Goal: Task Accomplishment & Management: Manage account settings

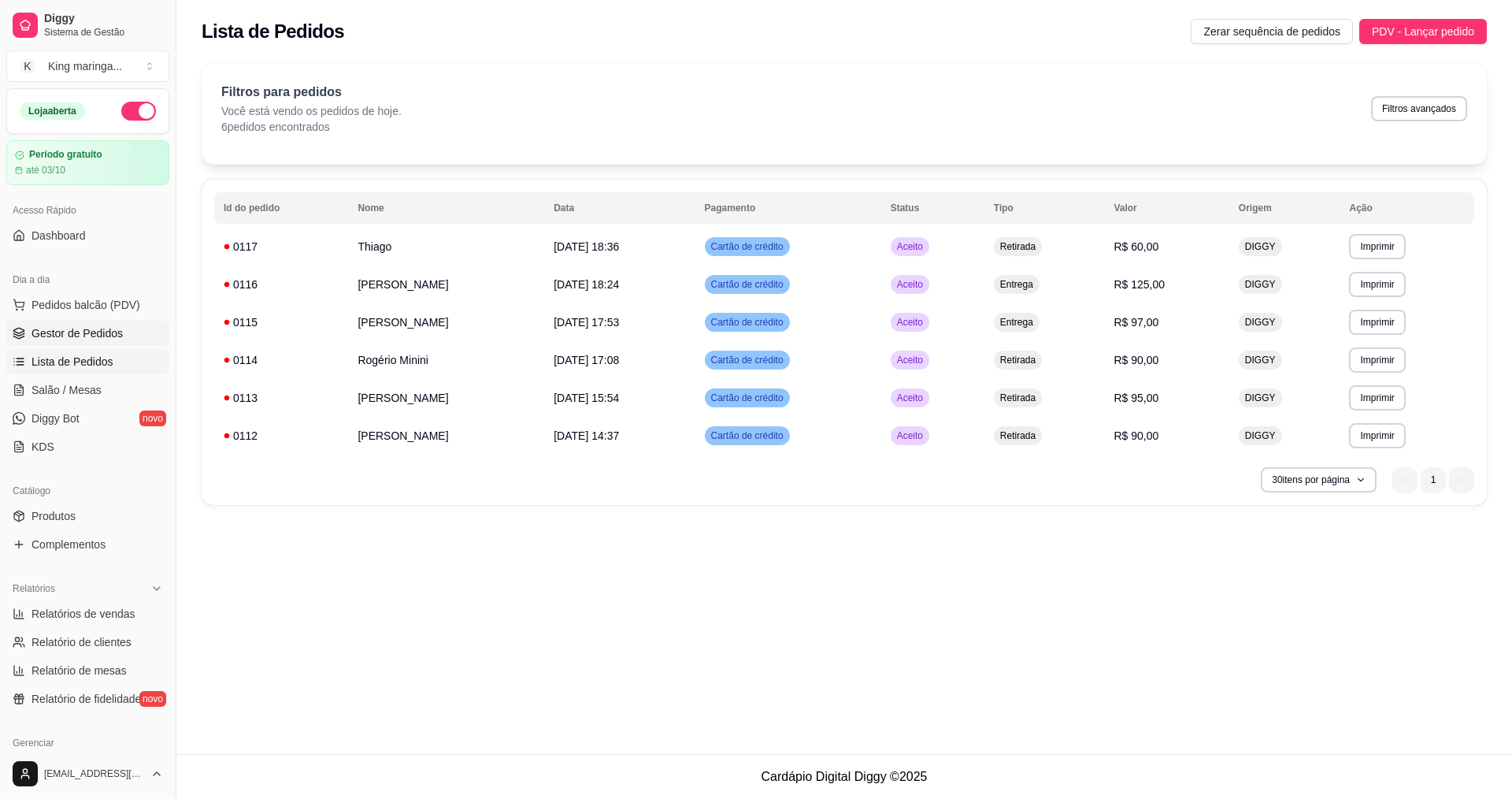
click at [121, 342] on link "Gestor de Pedidos" at bounding box center [88, 333] width 163 height 25
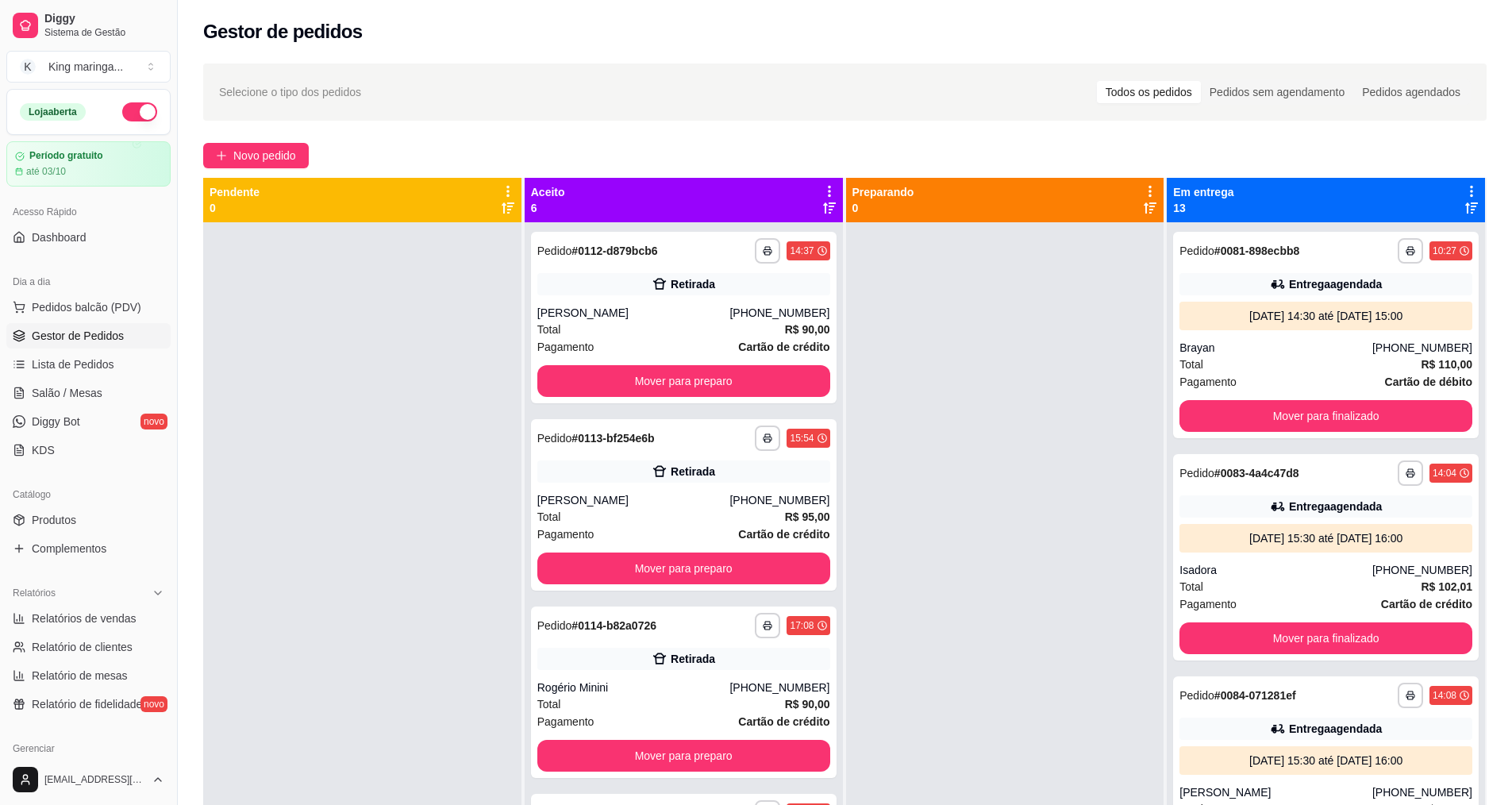
click at [389, 341] on div at bounding box center [361, 624] width 318 height 805
click at [86, 504] on div "Catálogo" at bounding box center [88, 494] width 164 height 25
click at [81, 524] on link "Produtos" at bounding box center [88, 520] width 164 height 25
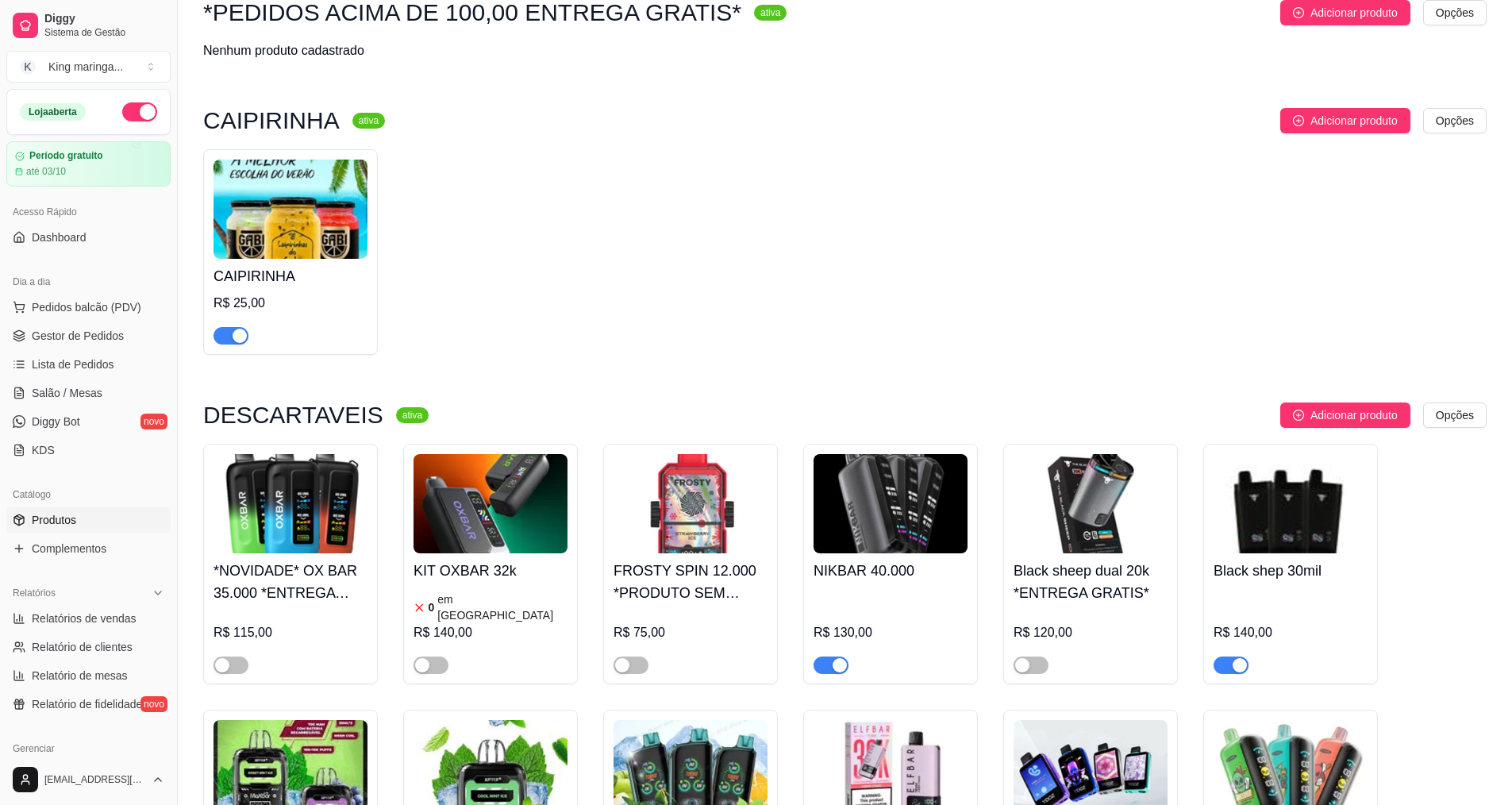
scroll to position [397, 0]
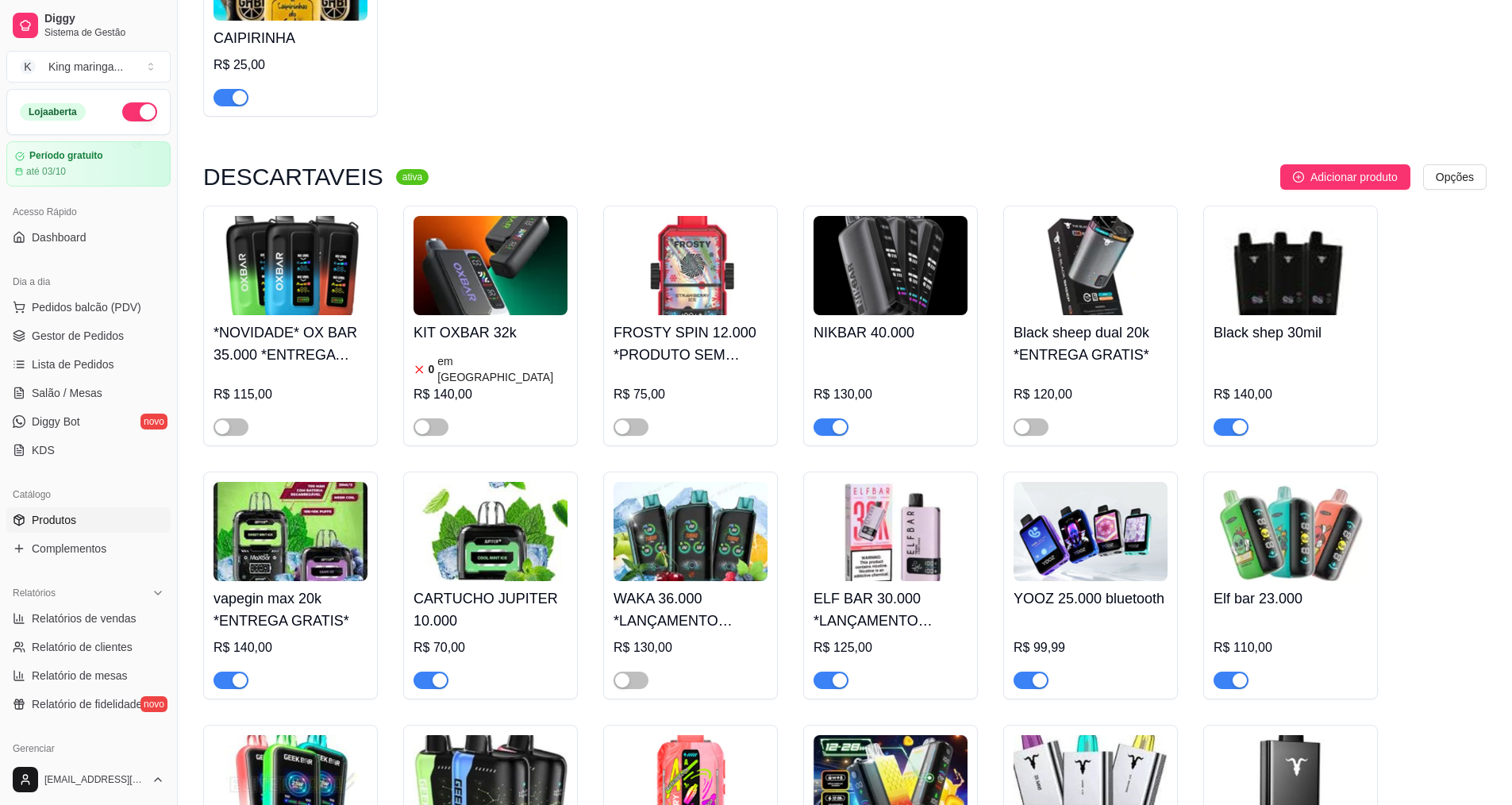
click at [928, 534] on img at bounding box center [890, 530] width 154 height 99
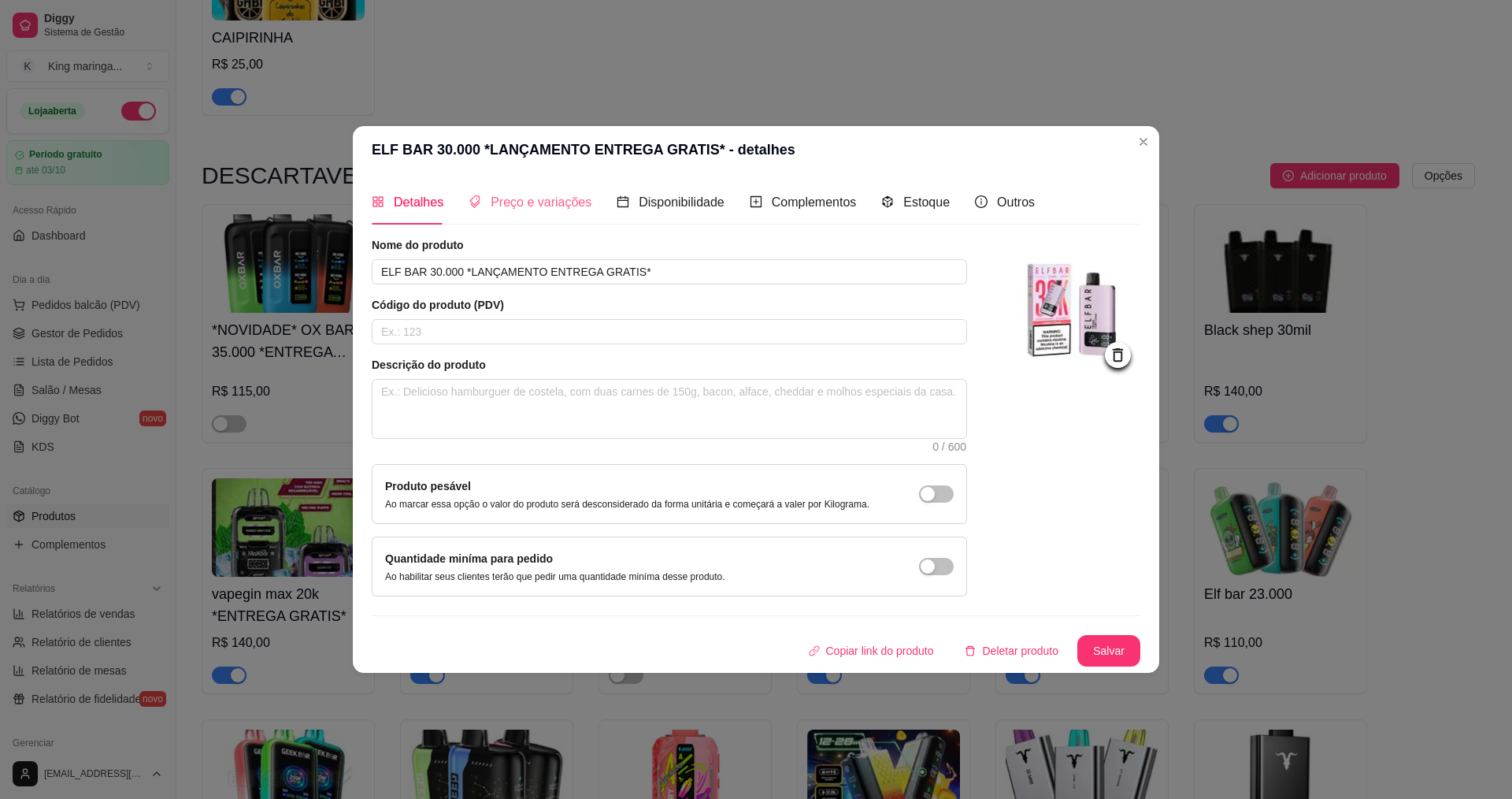
click at [537, 190] on div "Preço e variações" at bounding box center [530, 201] width 123 height 45
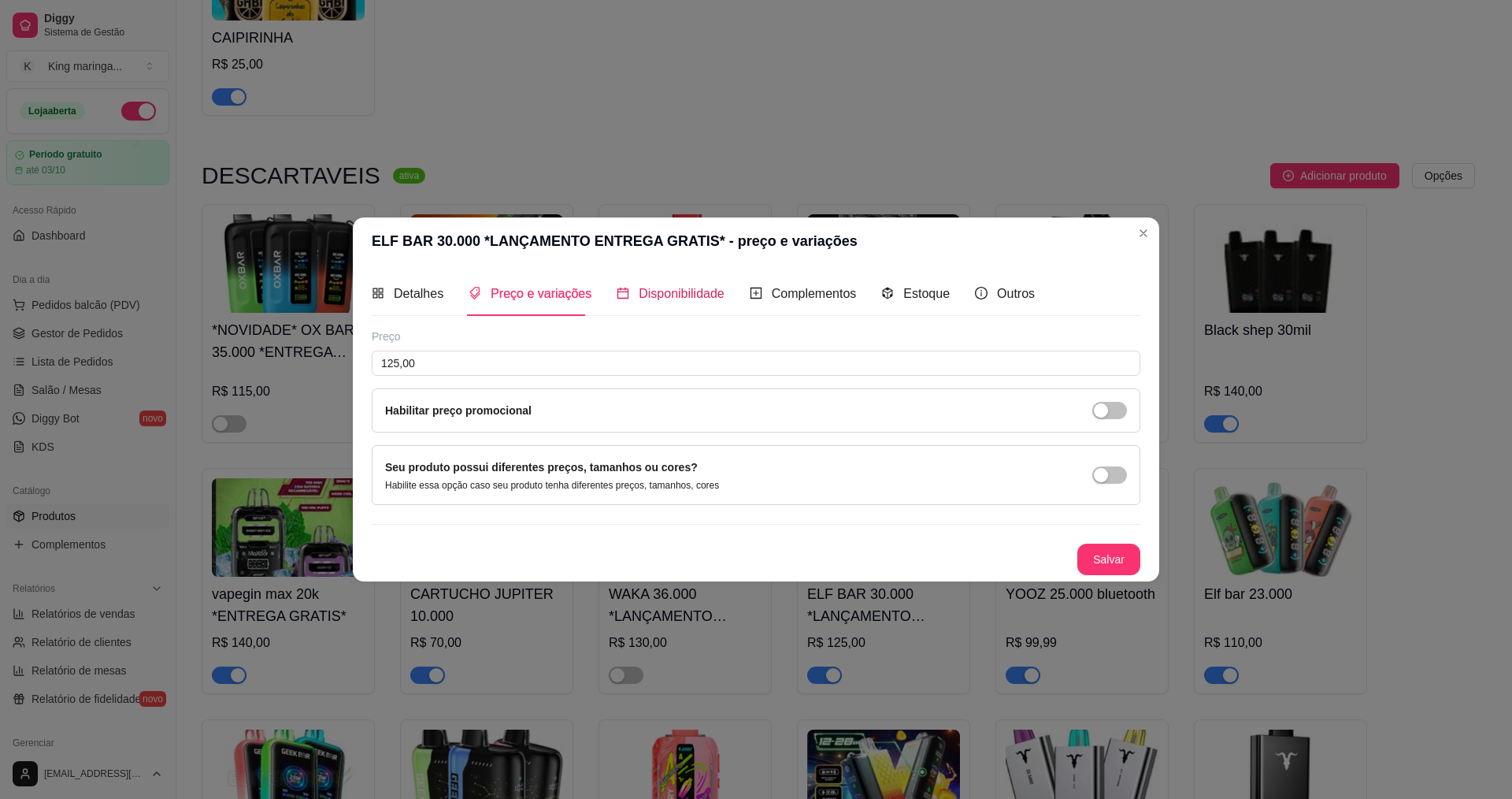
click at [645, 292] on span "Disponibilidade" at bounding box center [682, 294] width 86 height 13
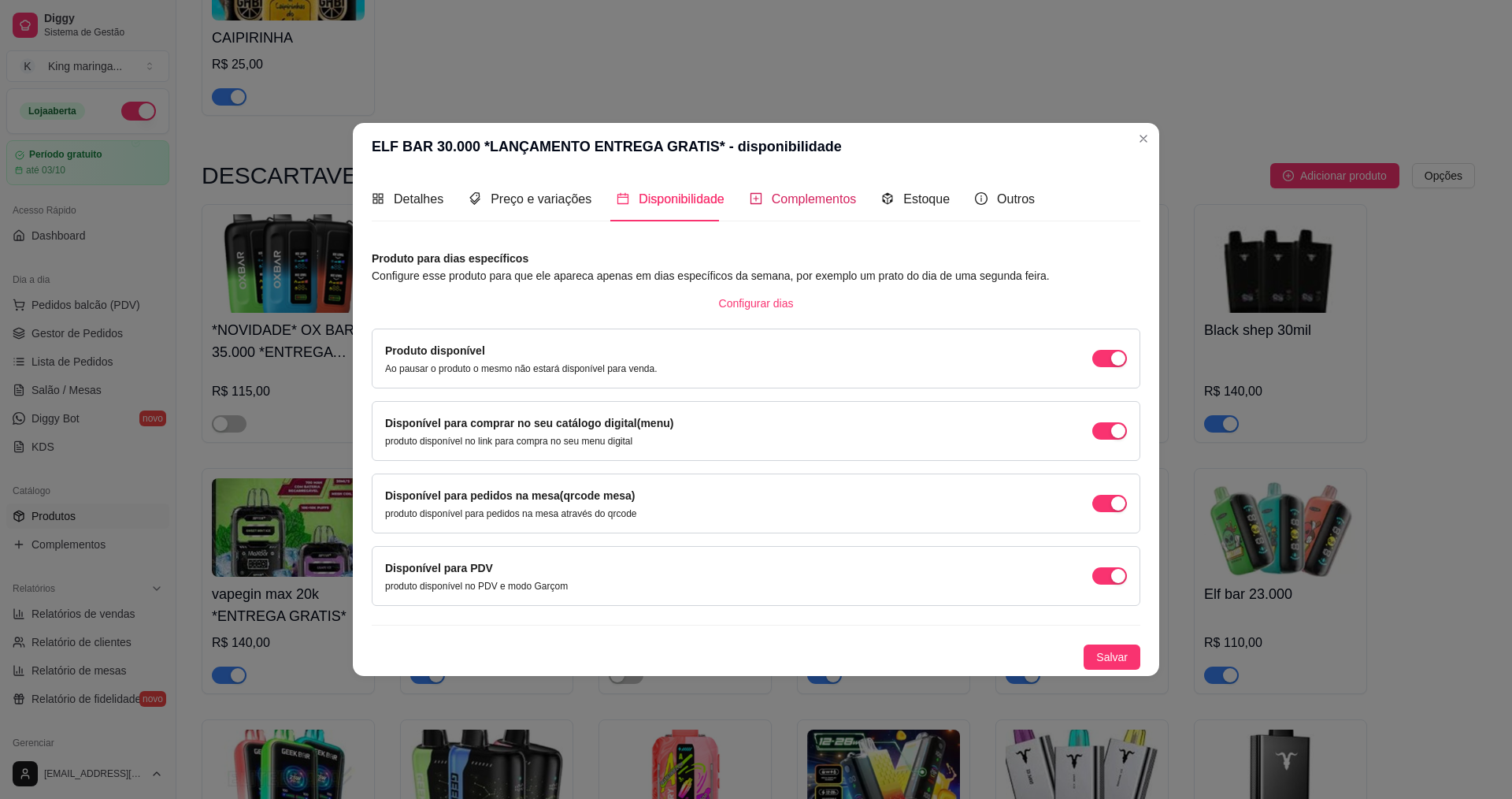
click at [843, 200] on span "Complementos" at bounding box center [814, 199] width 85 height 13
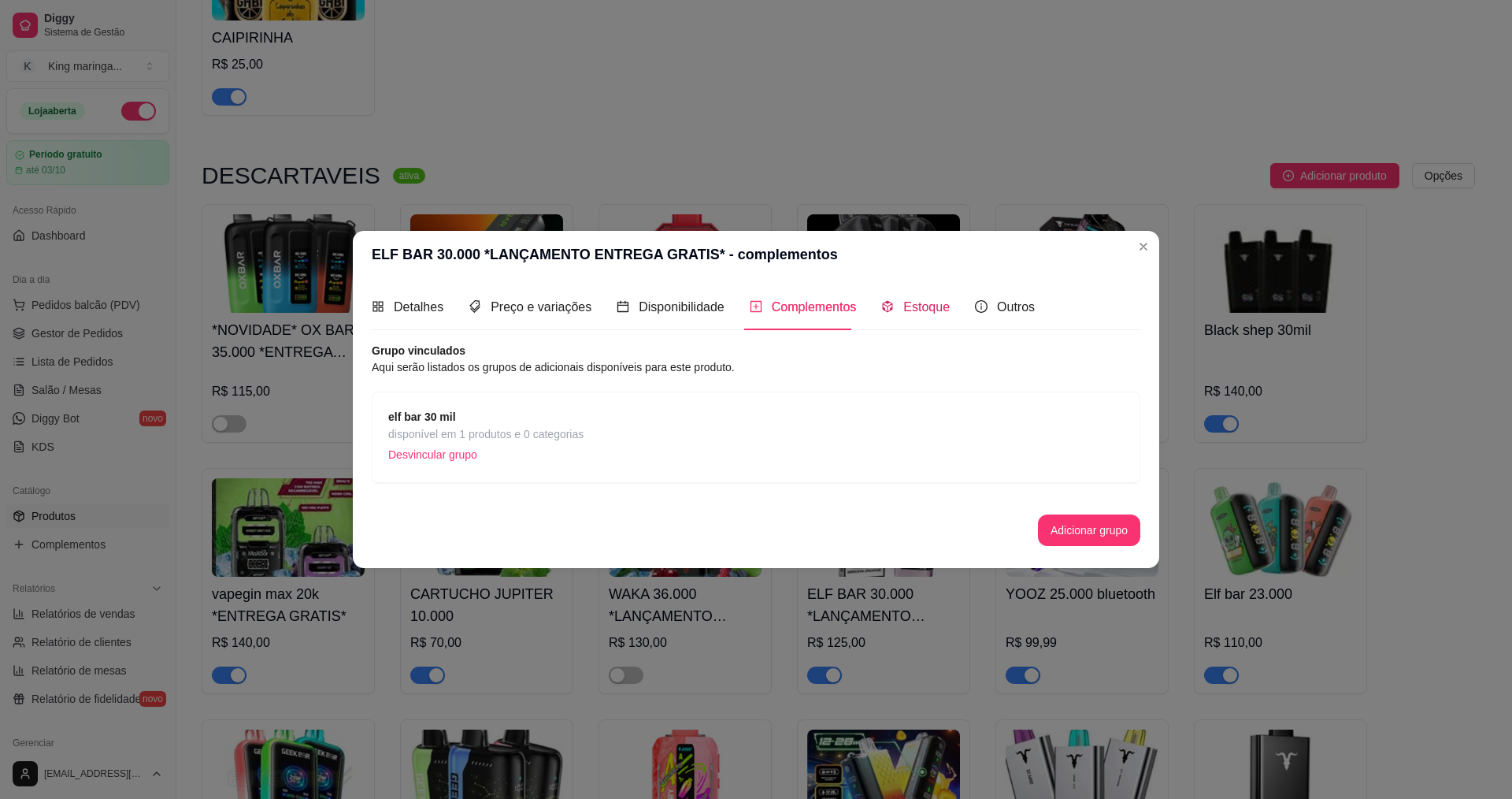
click at [907, 300] on span "Estoque" at bounding box center [926, 307] width 47 height 13
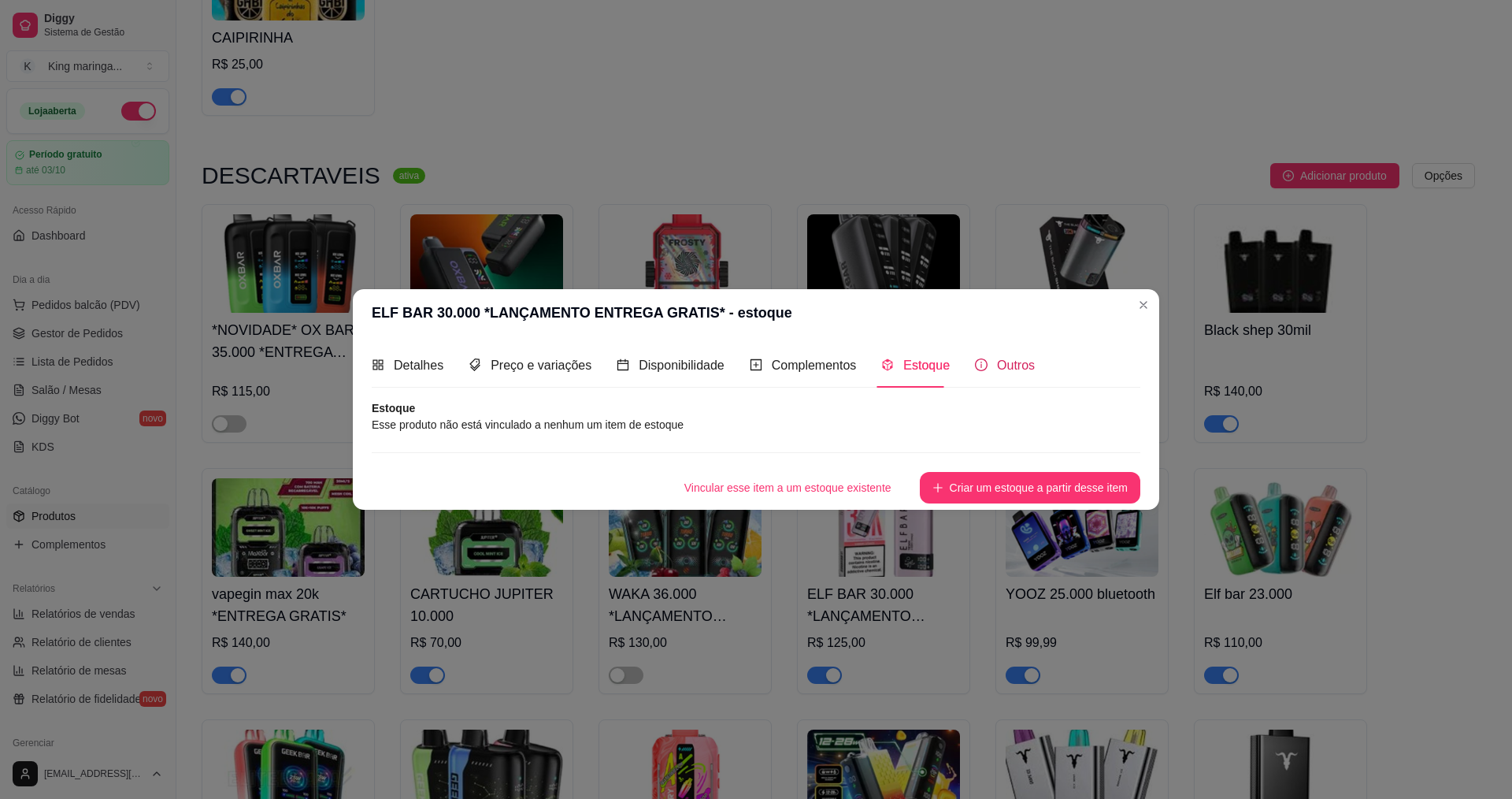
click at [1000, 367] on span "Outros" at bounding box center [1016, 365] width 38 height 13
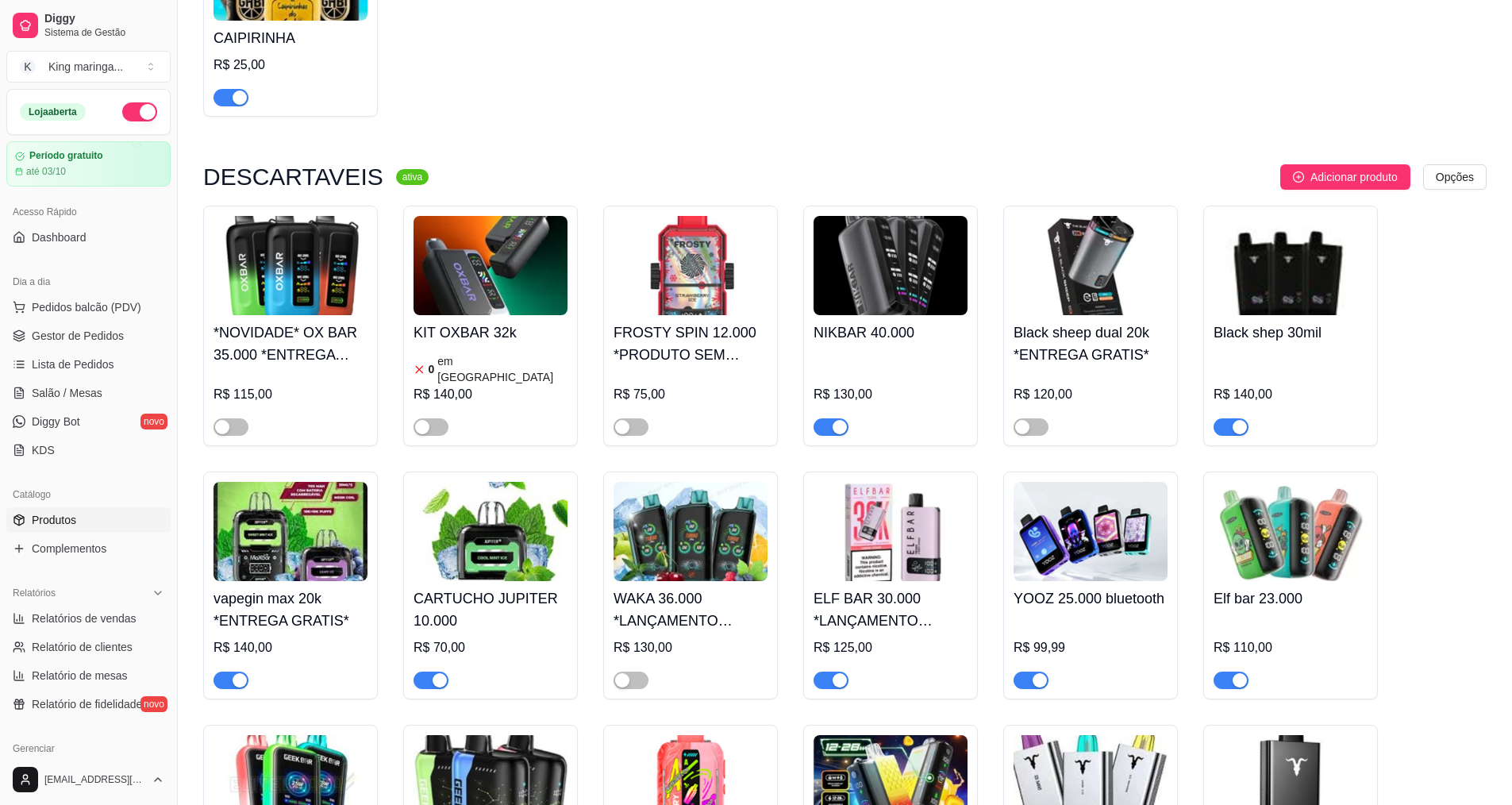
click at [919, 500] on img at bounding box center [890, 530] width 154 height 99
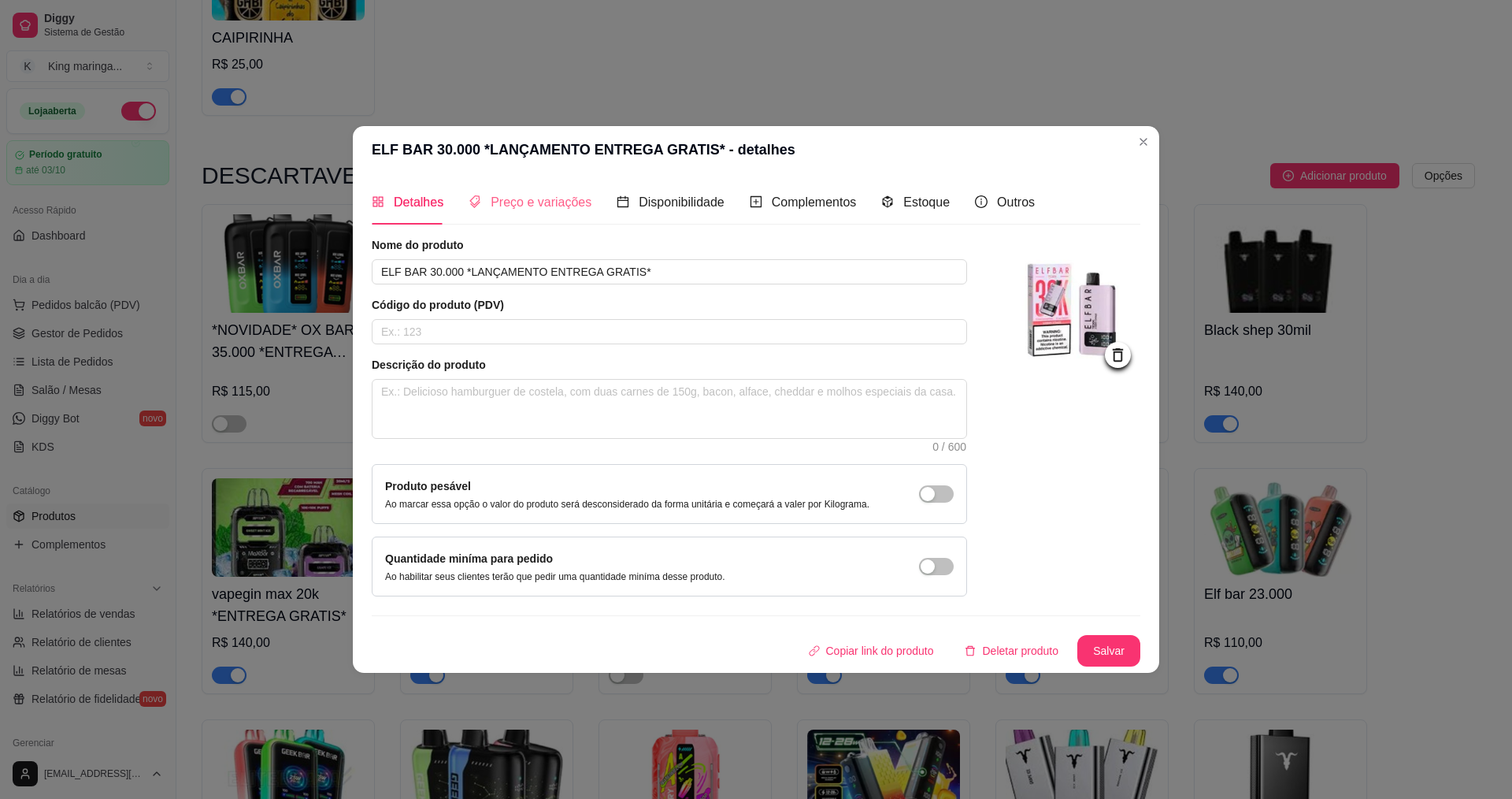
click at [552, 187] on div "Preço e variações" at bounding box center [530, 201] width 123 height 45
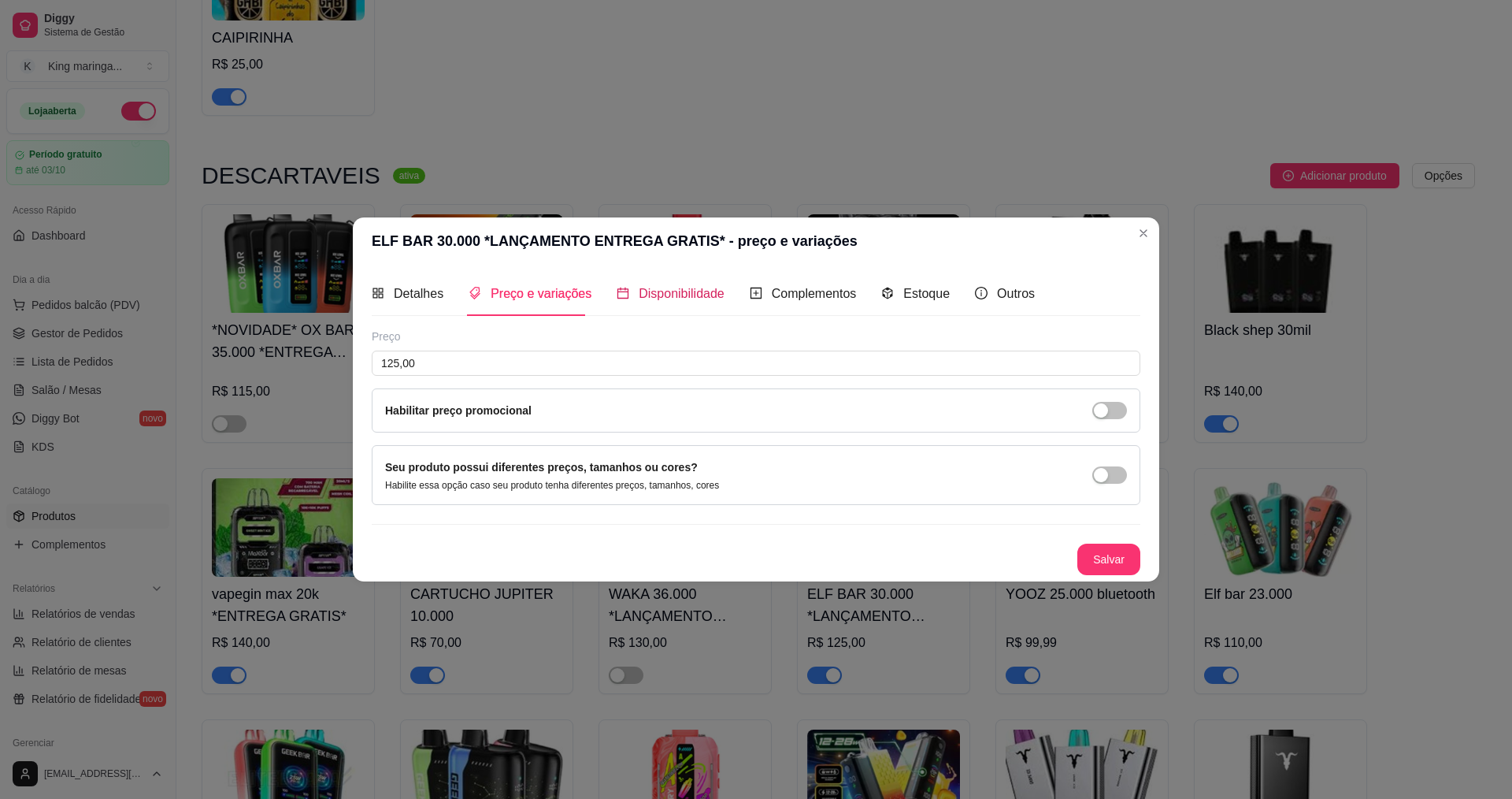
click at [653, 294] on span "Disponibilidade" at bounding box center [682, 294] width 86 height 13
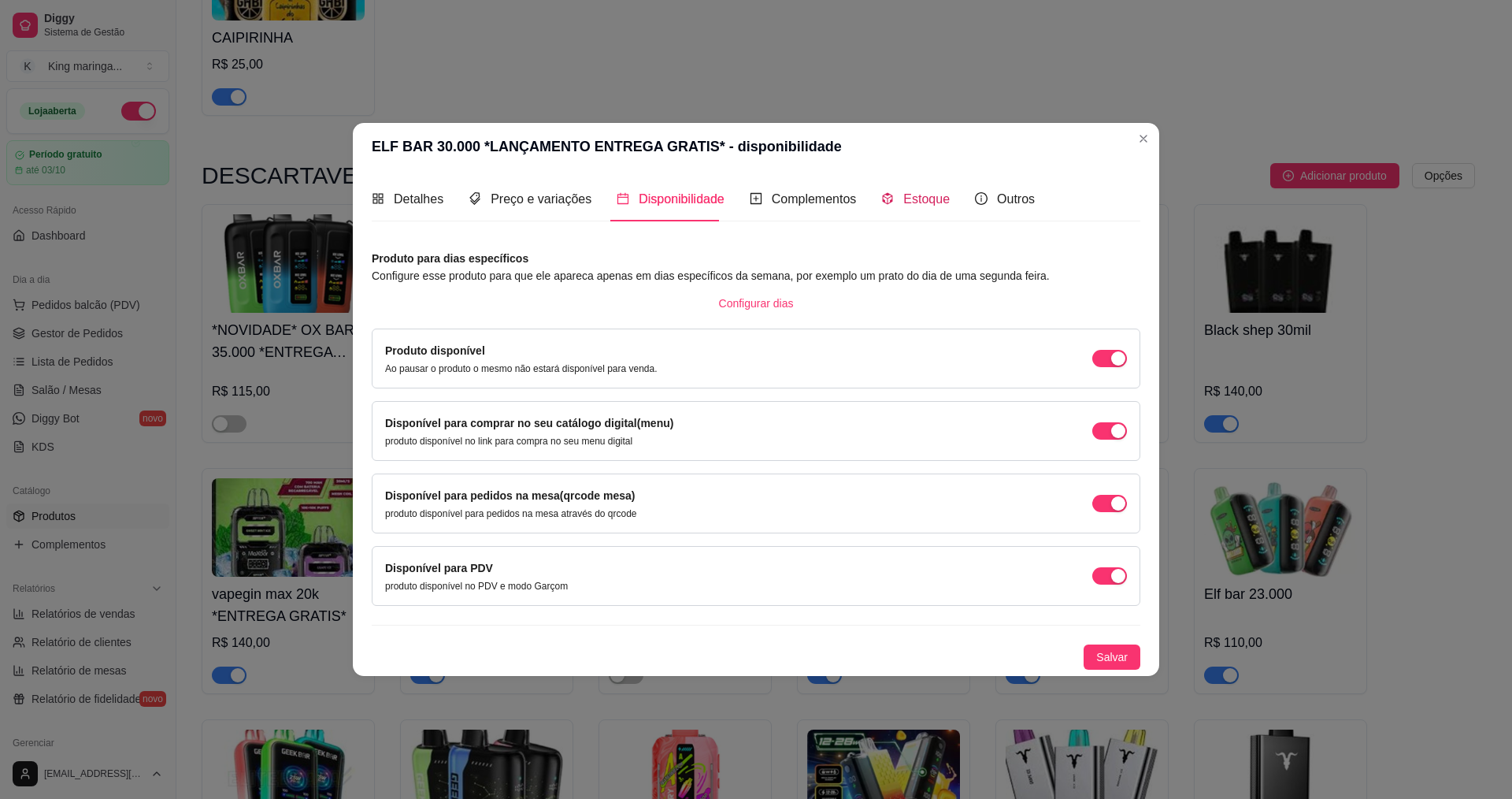
click at [913, 195] on span "Estoque" at bounding box center [926, 199] width 47 height 13
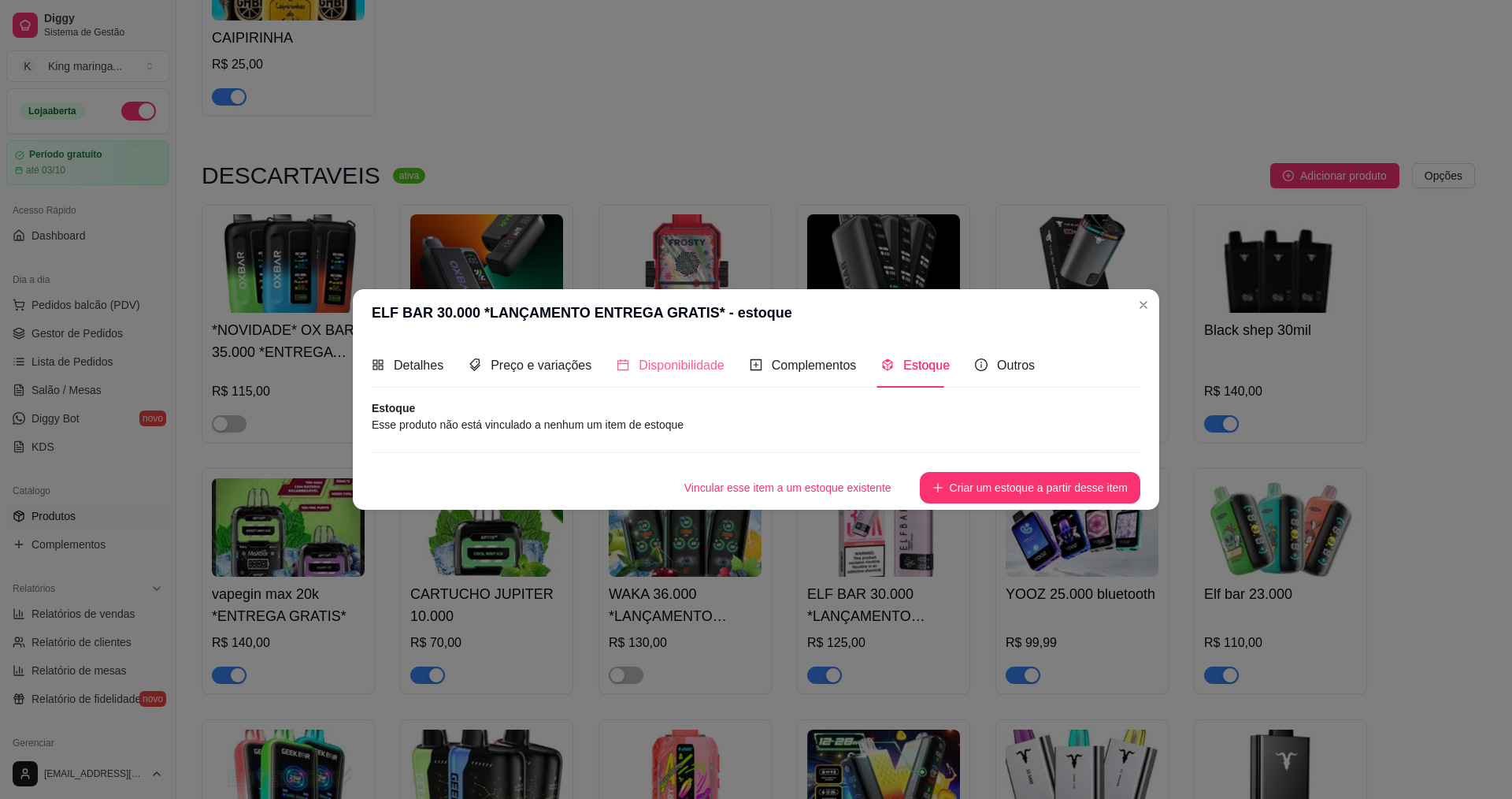
click at [695, 379] on div "Disponibilidade" at bounding box center [670, 364] width 108 height 45
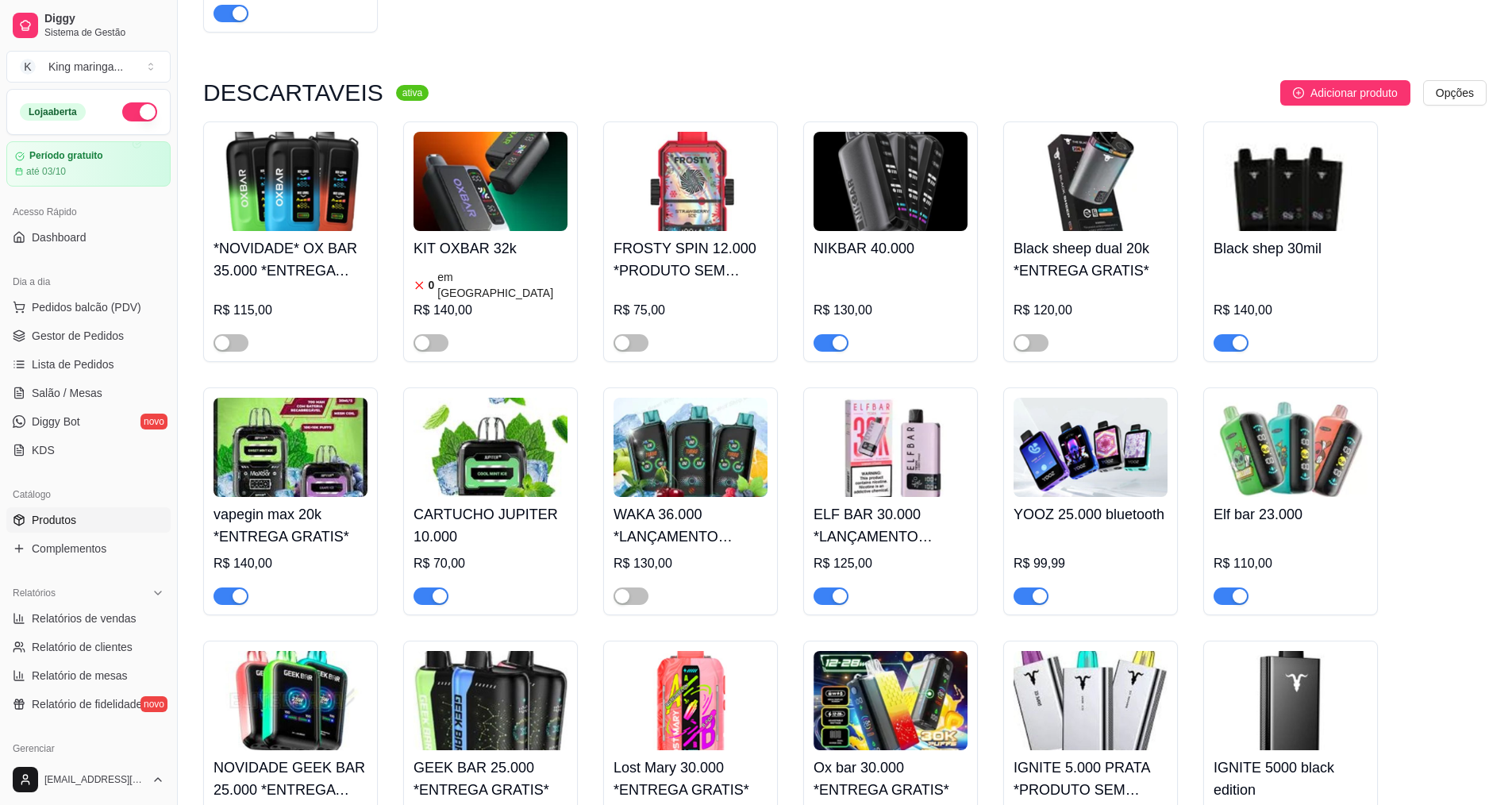
scroll to position [476, 0]
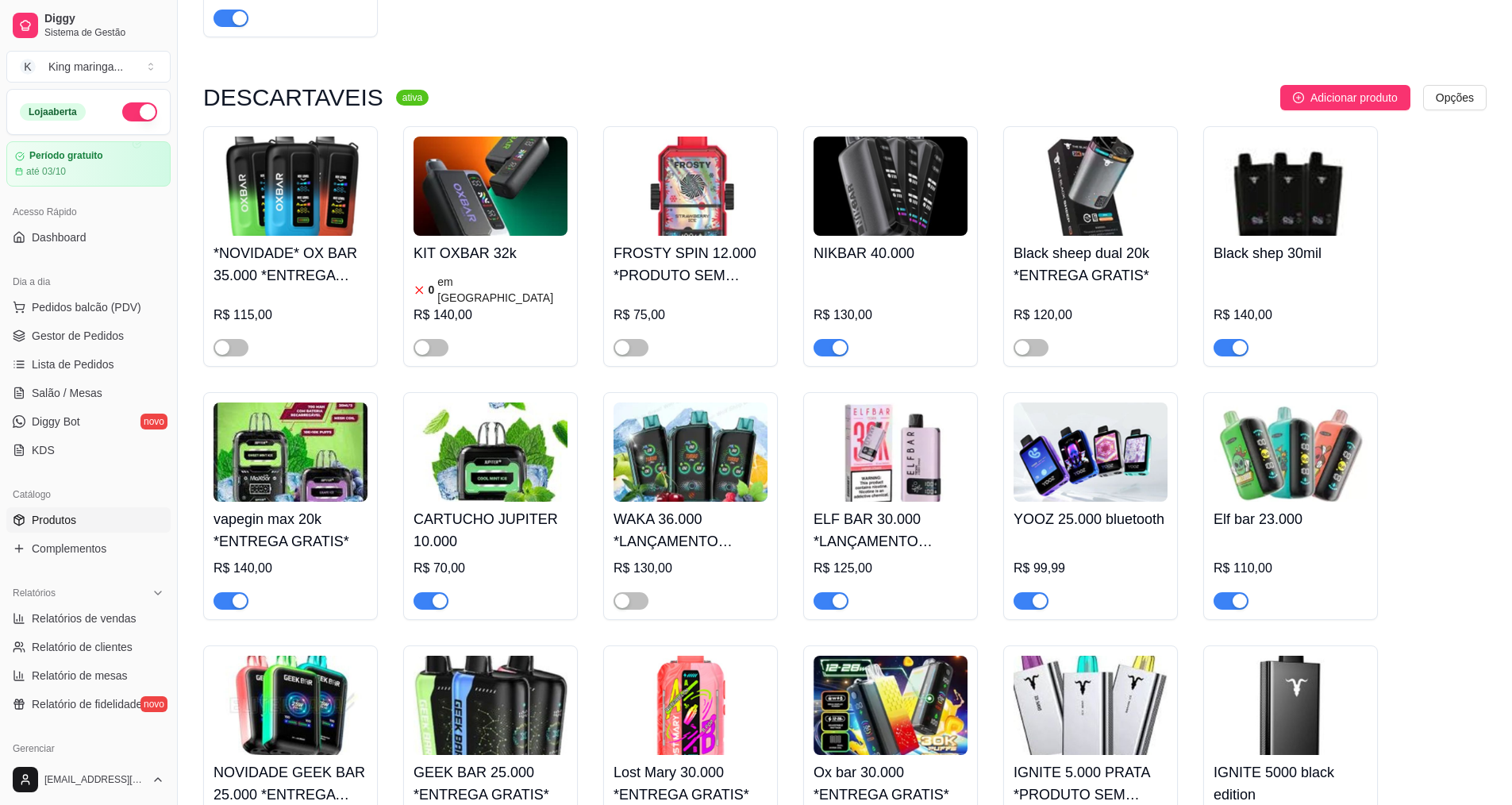
click at [875, 462] on img at bounding box center [890, 451] width 154 height 99
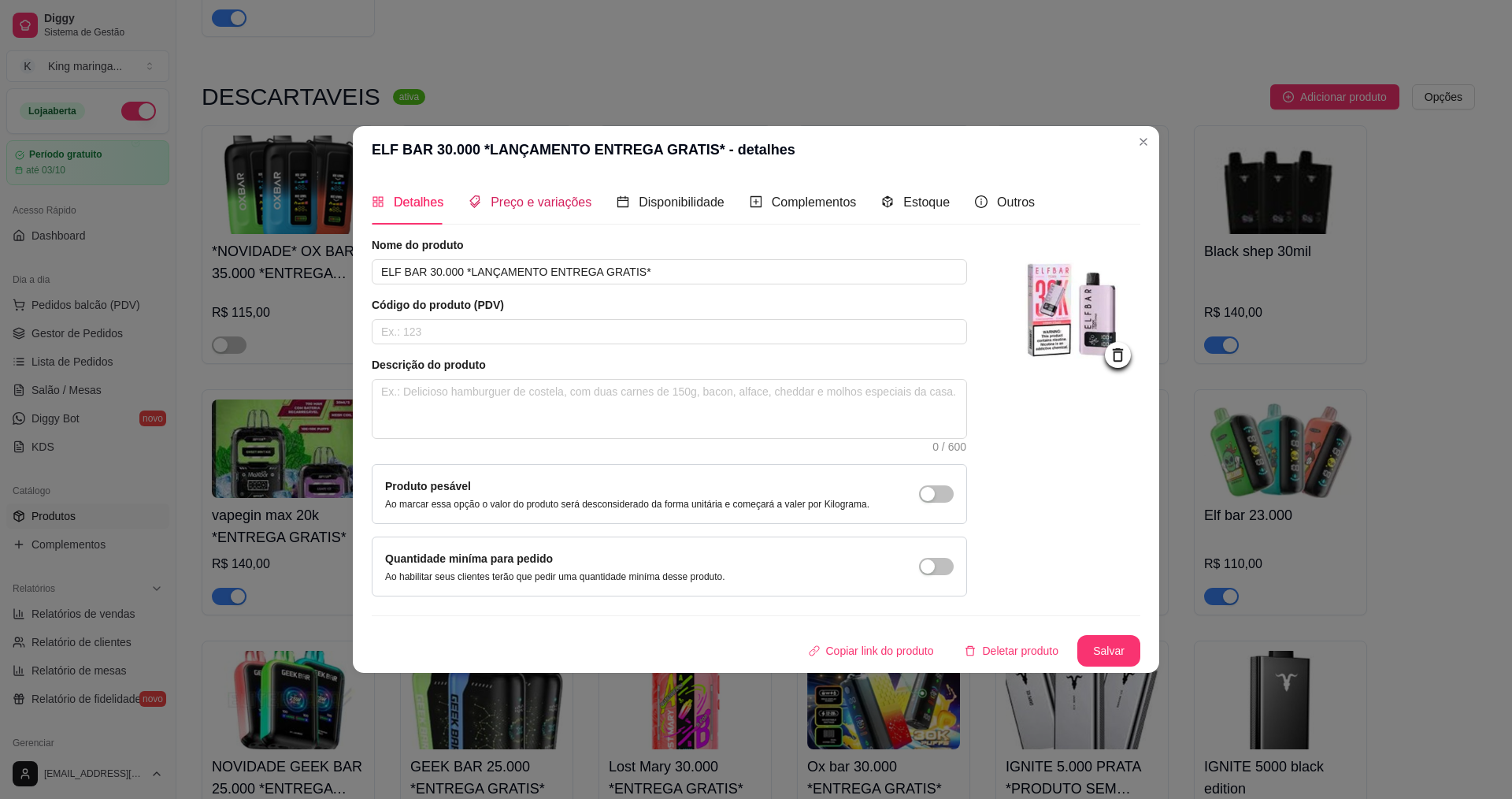
click at [536, 205] on span "Preço e variações" at bounding box center [541, 202] width 101 height 13
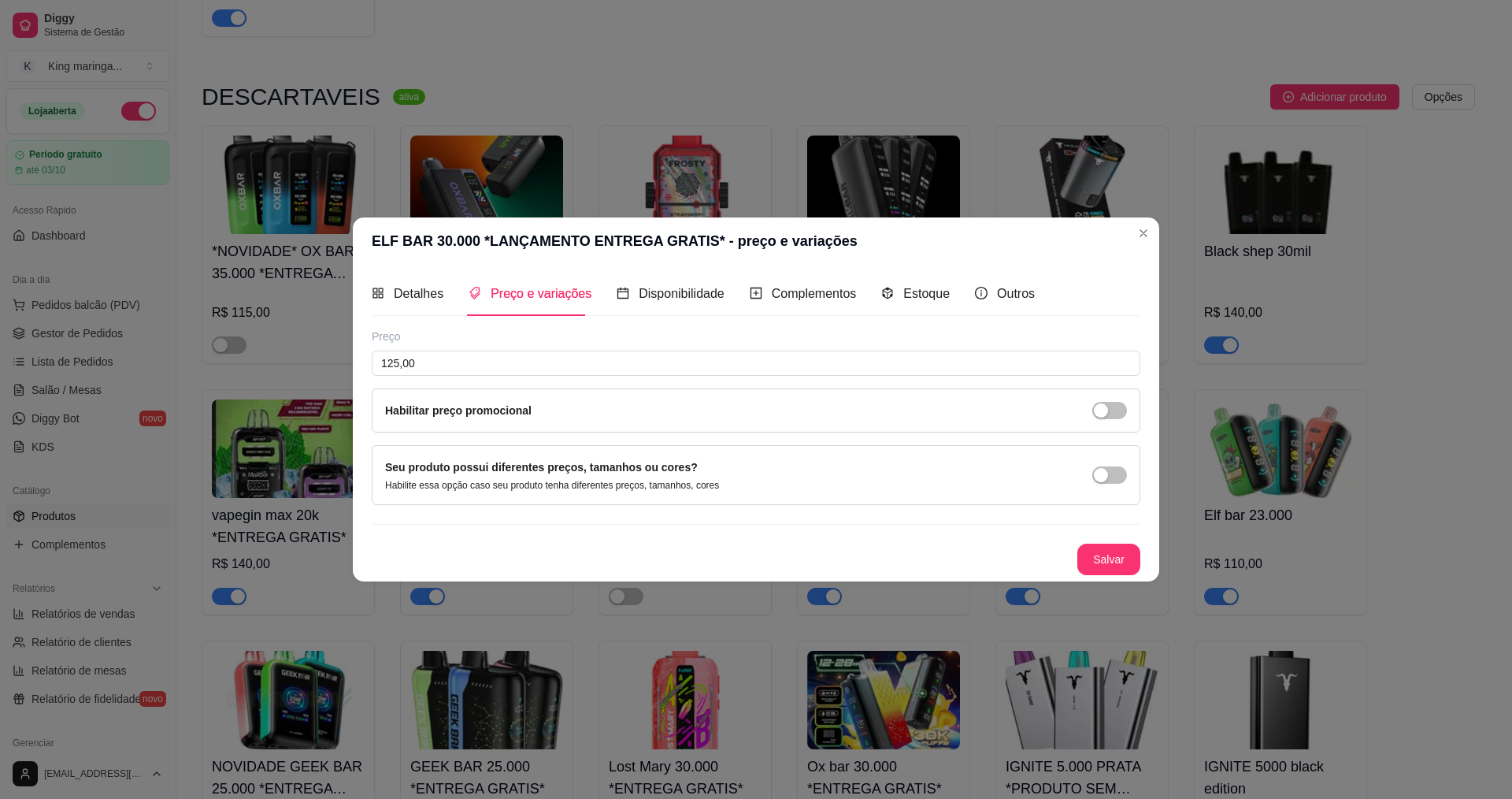
click at [420, 308] on div "Detalhes" at bounding box center [407, 293] width 72 height 45
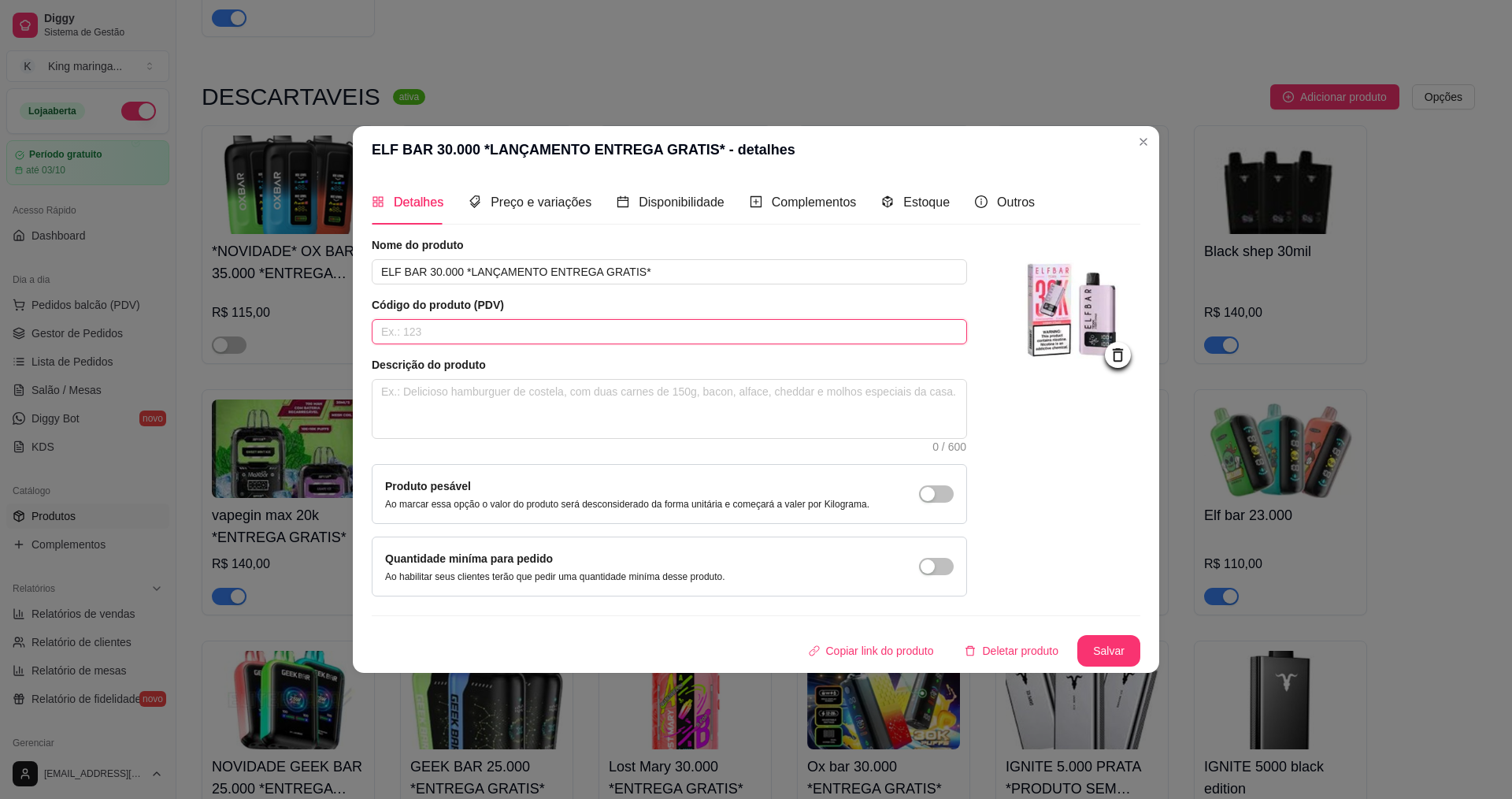
click at [552, 329] on input "text" at bounding box center [669, 332] width 596 height 25
drag, startPoint x: 700, startPoint y: 419, endPoint x: 674, endPoint y: 435, distance: 30.5
click at [700, 420] on textarea at bounding box center [669, 408] width 594 height 58
type textarea "n"
type textarea "na"
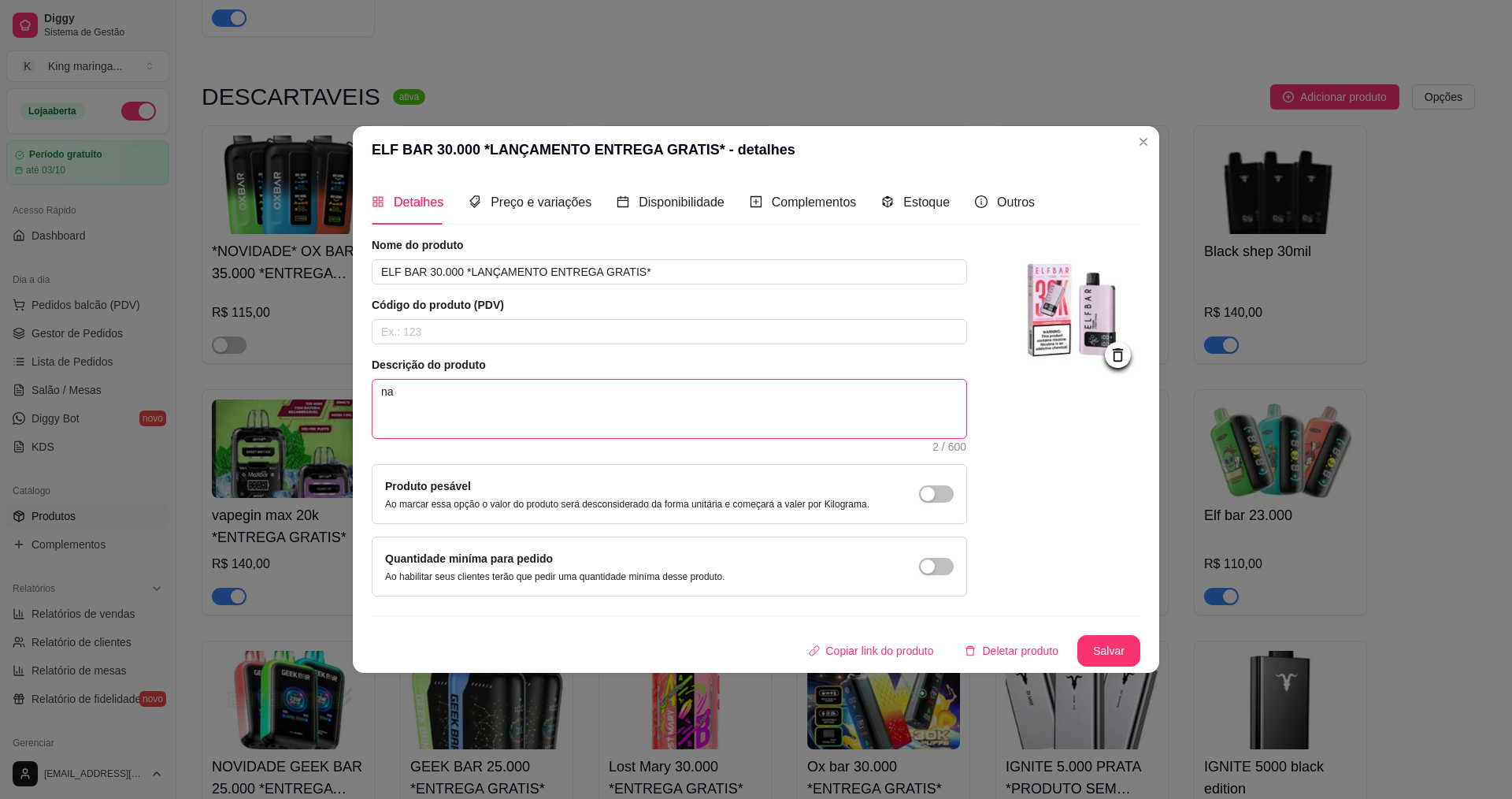
type textarea "nao"
type textarea "[PERSON_NAME]"
type textarea "nao te"
type textarea "[PERSON_NAME]"
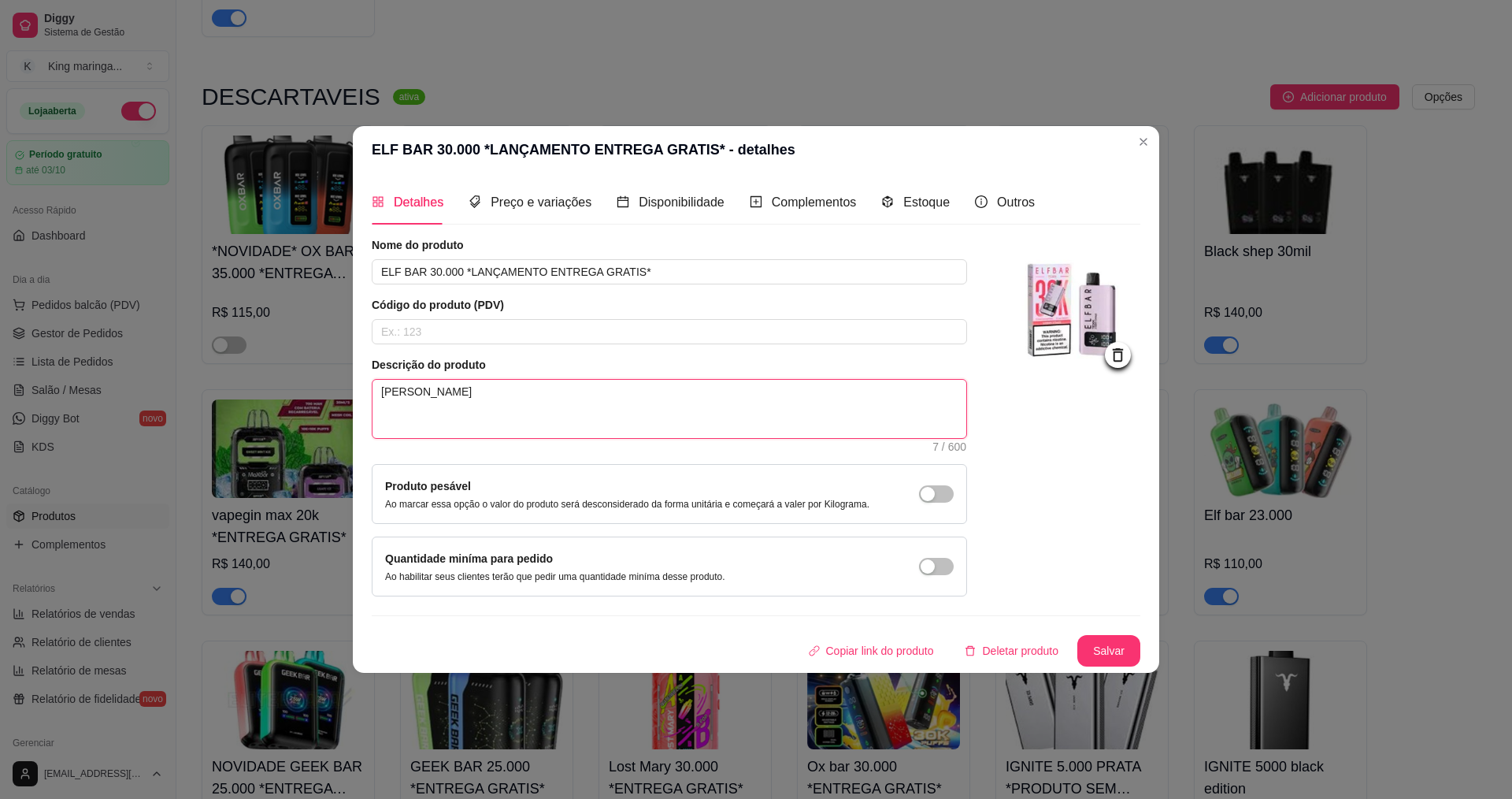
type textarea "[PERSON_NAME]"
type textarea "nao temos"
type textarea "nao temos m"
type textarea "nao temos ma"
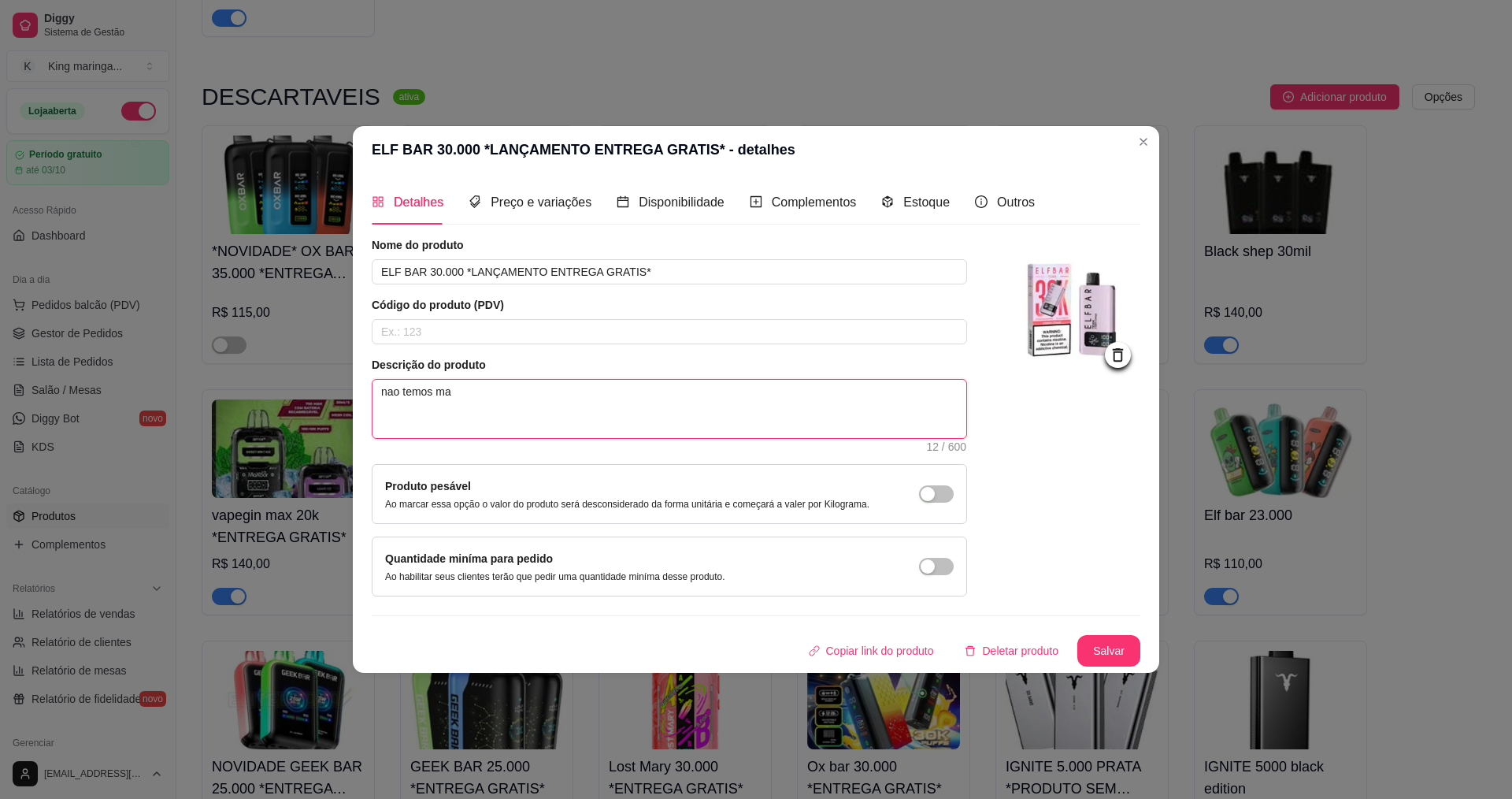
type textarea "nao temos mai"
type textarea "nao temos mais"
type textarea "nao temos mais o"
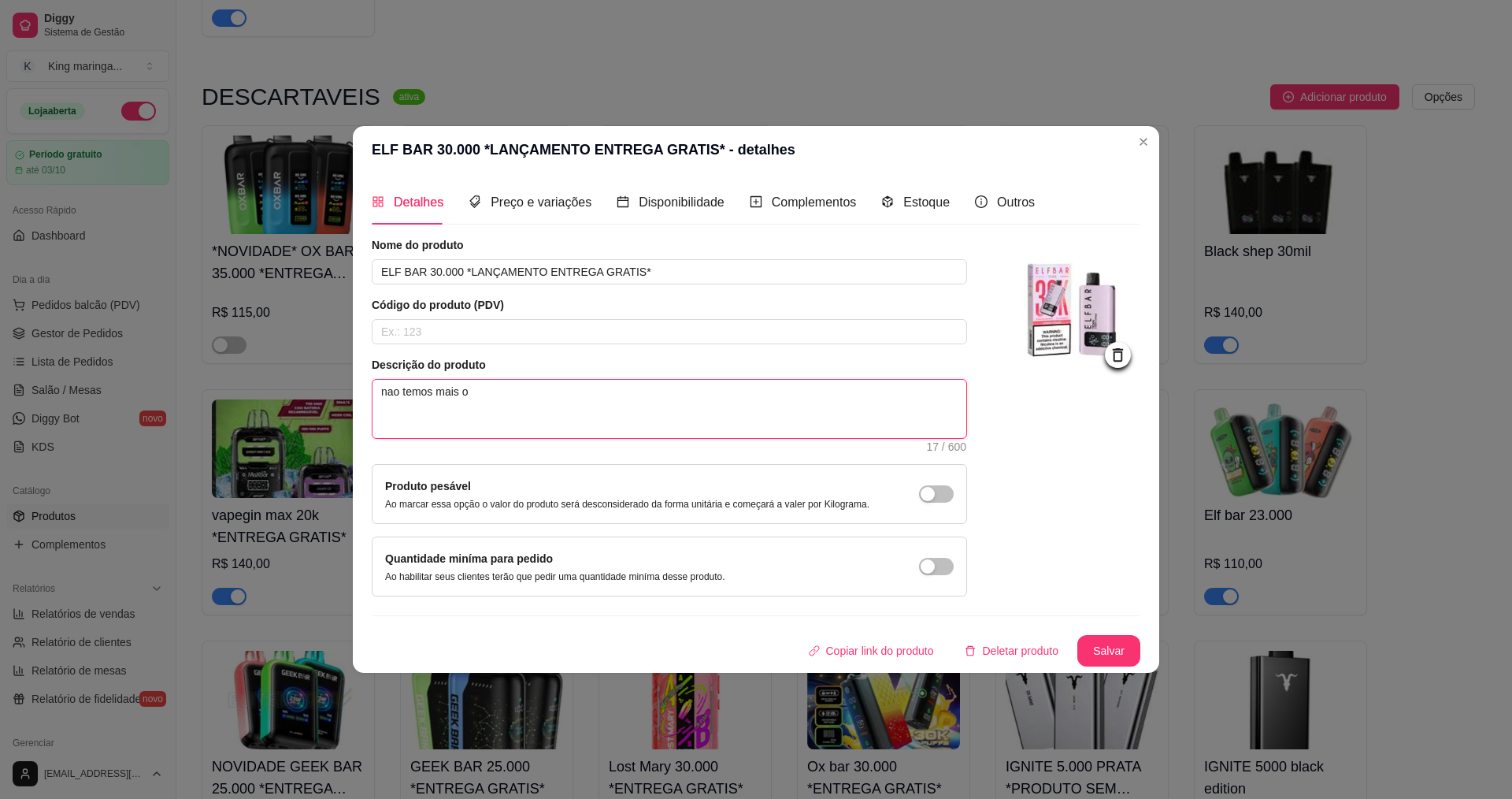
type textarea "nao temos mais o w"
type textarea "nao temos mais o wa"
type textarea "nao temos mais o wat"
type textarea "nao temos mais o wate"
type textarea "nao temos mais o water"
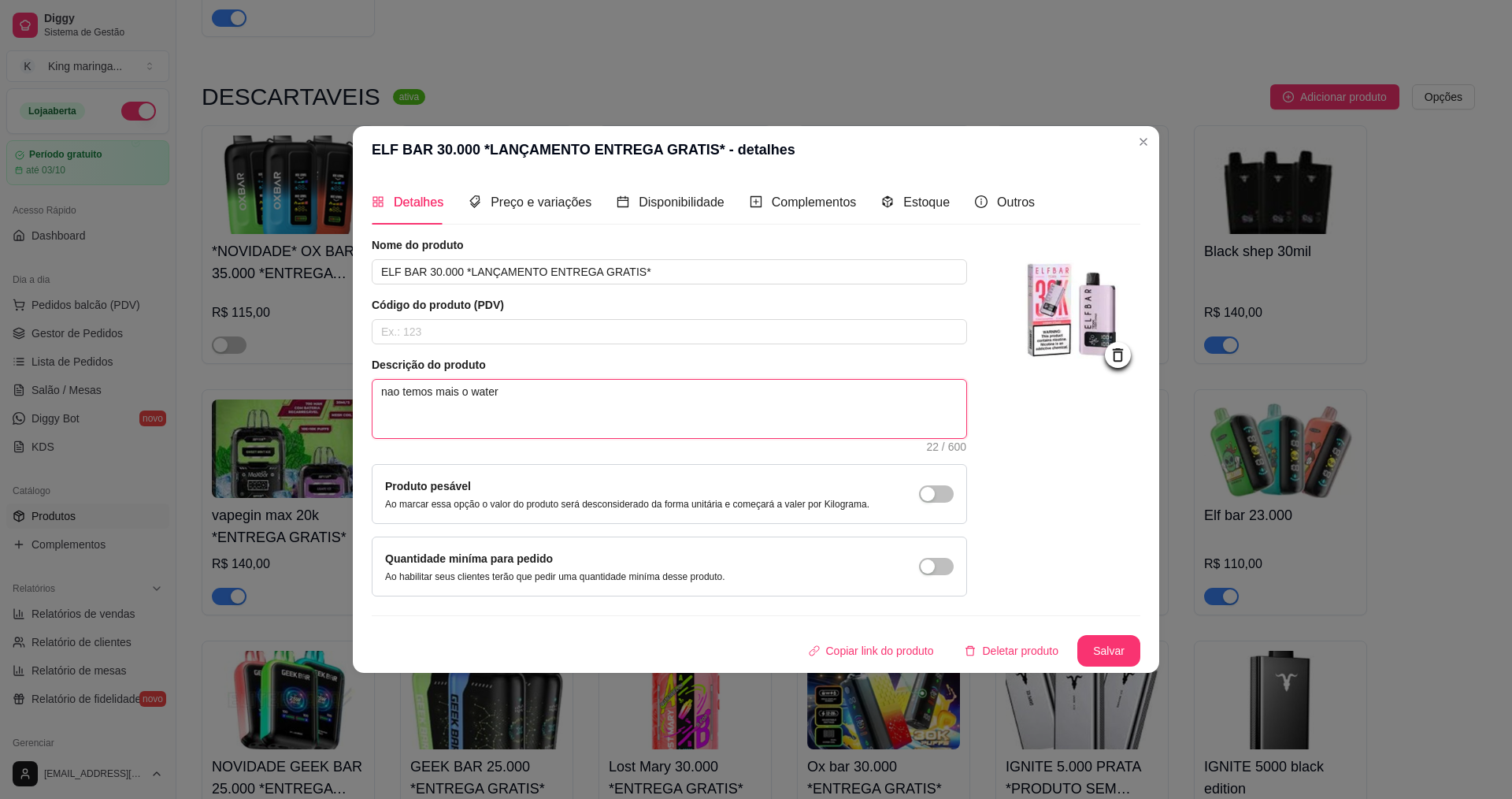
type textarea "nao temos mais o waterm"
type textarea "nao temos mais o waterme"
type textarea "nao temos mais o watermel"
type textarea "nao temos mais o watermelo"
type textarea "nao temos mais o watermelon"
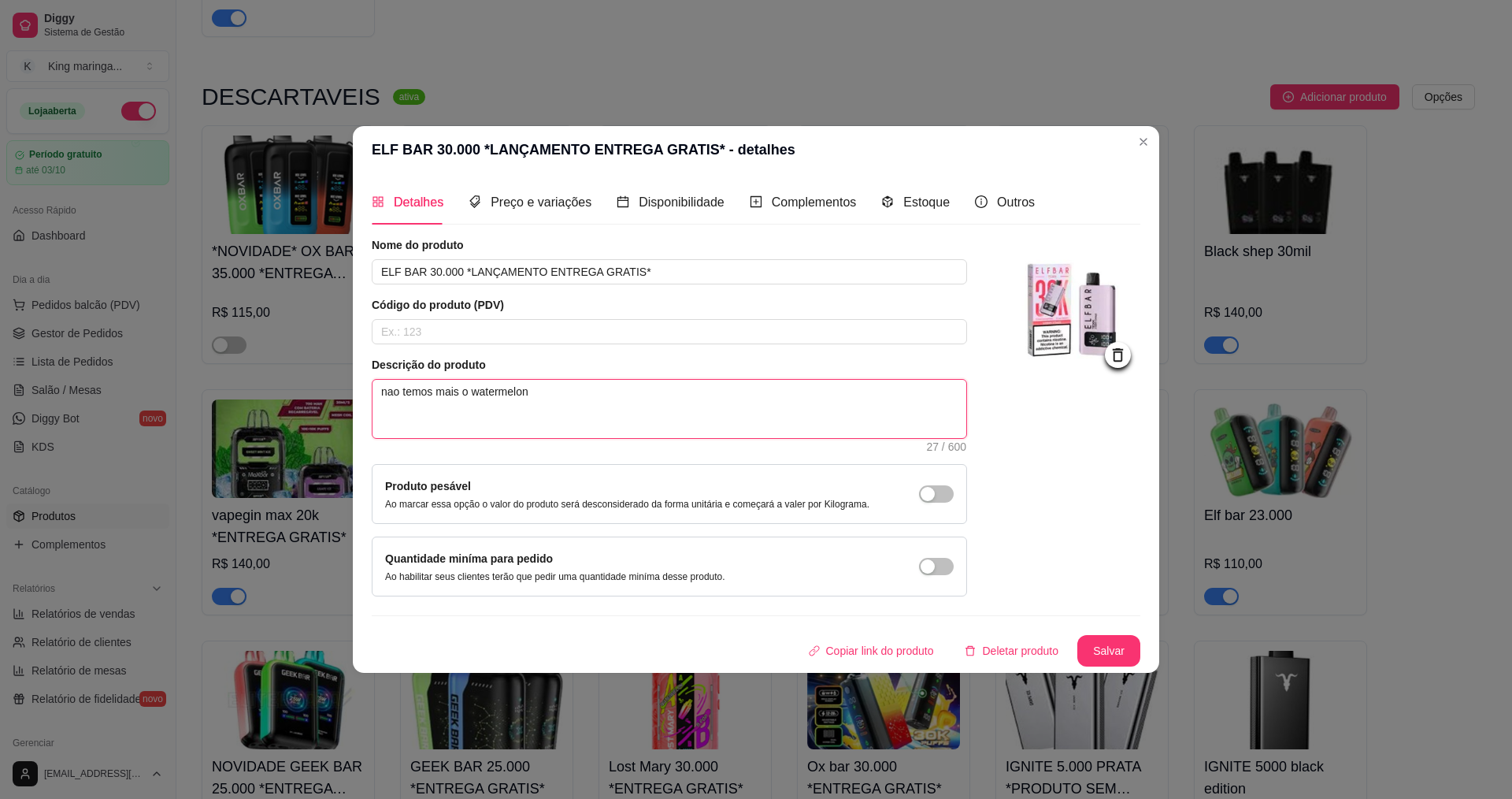
type textarea "nao temos mais o watermelon"
type textarea "nao temos mais o watermelon i"
type textarea "nao temos mais o watermelon ic"
type textarea "nao temos mais o watermelon ice"
click at [1105, 676] on div "ELF BAR 30.000 *LANÇAMENTO ENTREGA GRATIS* - detalhes Detalhes Preço e variaçõe…" at bounding box center [756, 400] width 1512 height 799
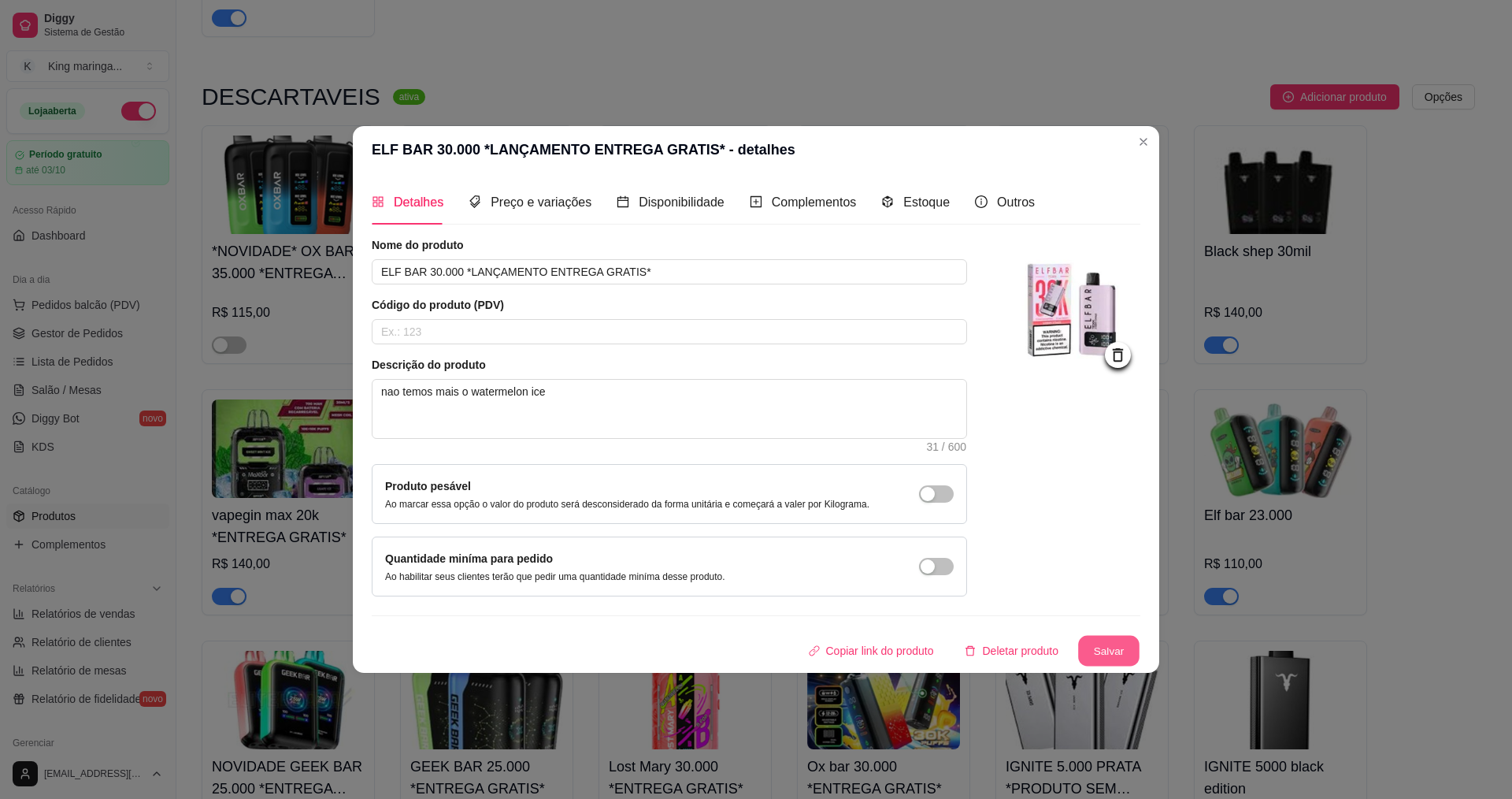
click at [1089, 640] on button "Salvar" at bounding box center [1109, 651] width 61 height 31
click at [1103, 651] on button "Salvar" at bounding box center [1109, 651] width 61 height 31
